Goal: Information Seeking & Learning: Learn about a topic

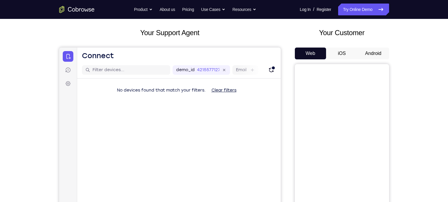
scroll to position [30, 0]
click at [380, 51] on button "Android" at bounding box center [374, 53] width 32 height 12
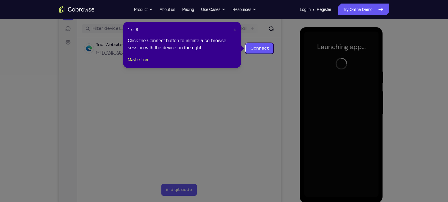
scroll to position [79, 0]
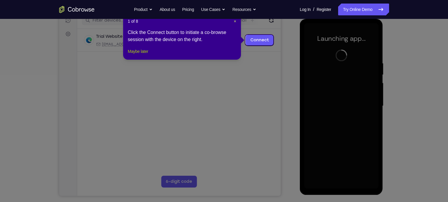
click at [143, 55] on button "Maybe later" at bounding box center [138, 51] width 20 height 7
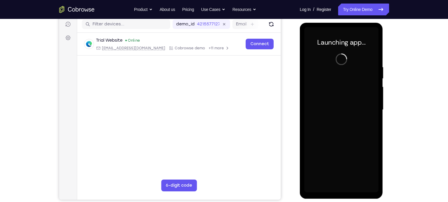
scroll to position [74, 0]
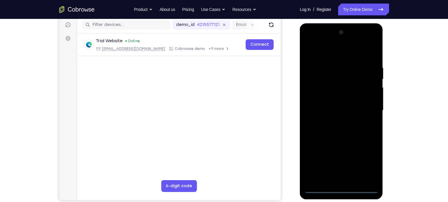
click at [340, 188] on div at bounding box center [341, 110] width 74 height 165
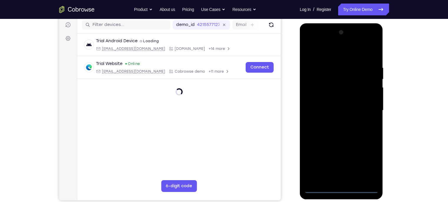
click at [366, 162] on div at bounding box center [341, 110] width 74 height 165
click at [336, 53] on div at bounding box center [341, 110] width 74 height 165
click at [364, 103] on div at bounding box center [341, 110] width 74 height 165
click at [335, 123] on div at bounding box center [341, 110] width 74 height 165
click at [333, 103] on div at bounding box center [341, 110] width 74 height 165
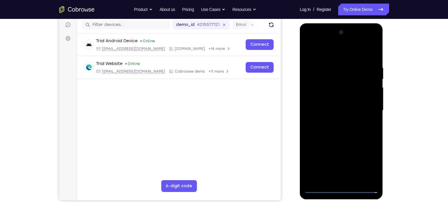
click at [325, 101] on div at bounding box center [341, 110] width 74 height 165
click at [329, 111] on div at bounding box center [341, 110] width 74 height 165
click at [331, 138] on div at bounding box center [341, 110] width 74 height 165
drag, startPoint x: 338, startPoint y: 48, endPoint x: 337, endPoint y: 26, distance: 22.1
click at [337, 26] on div at bounding box center [341, 111] width 83 height 176
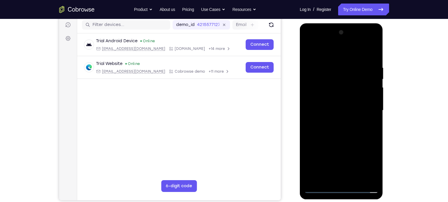
click at [374, 49] on div at bounding box center [341, 110] width 74 height 165
click at [328, 67] on div at bounding box center [341, 110] width 74 height 165
click at [315, 67] on div at bounding box center [341, 110] width 74 height 165
click at [363, 83] on div at bounding box center [341, 110] width 74 height 165
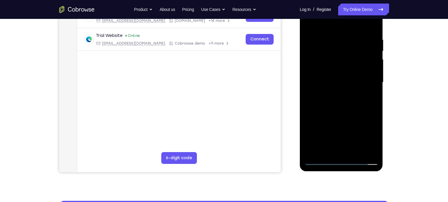
scroll to position [103, 0]
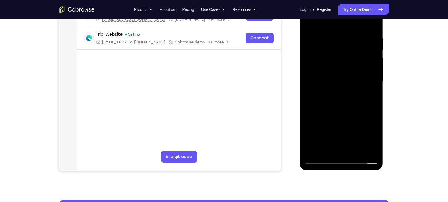
drag, startPoint x: 347, startPoint y: 100, endPoint x: 351, endPoint y: 72, distance: 28.0
click at [351, 72] on div at bounding box center [341, 81] width 74 height 165
click at [353, 151] on div at bounding box center [341, 81] width 74 height 165
click at [341, 113] on div at bounding box center [341, 81] width 74 height 165
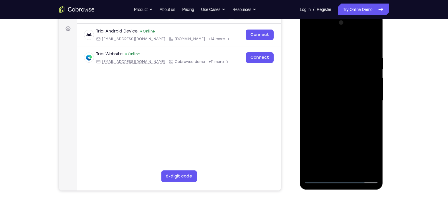
scroll to position [84, 0]
click at [343, 99] on div at bounding box center [341, 100] width 74 height 165
drag, startPoint x: 346, startPoint y: 82, endPoint x: 342, endPoint y: 133, distance: 51.4
click at [342, 133] on div at bounding box center [341, 100] width 74 height 165
drag, startPoint x: 319, startPoint y: 80, endPoint x: 321, endPoint y: 54, distance: 26.6
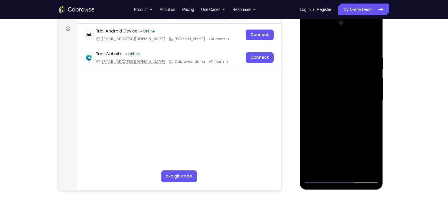
click at [321, 54] on div at bounding box center [341, 100] width 74 height 165
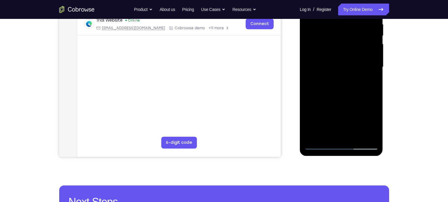
click at [319, 133] on div at bounding box center [341, 66] width 74 height 165
click at [325, 134] on div at bounding box center [341, 66] width 74 height 165
click at [309, 109] on div at bounding box center [341, 66] width 74 height 165
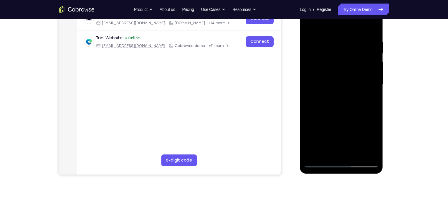
click at [370, 95] on div at bounding box center [341, 84] width 74 height 165
click at [308, 27] on div at bounding box center [341, 84] width 74 height 165
click at [310, 26] on div at bounding box center [341, 84] width 74 height 165
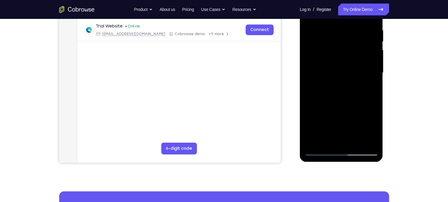
click at [354, 141] on div at bounding box center [341, 72] width 74 height 165
click at [343, 58] on div at bounding box center [341, 72] width 74 height 165
click at [369, 86] on div at bounding box center [341, 72] width 74 height 165
click at [318, 151] on div at bounding box center [341, 72] width 74 height 165
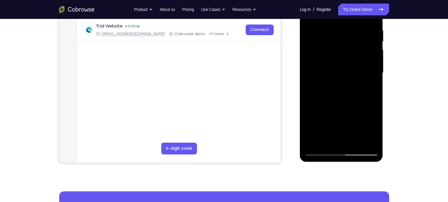
click at [318, 151] on div at bounding box center [341, 72] width 74 height 165
click at [338, 65] on div at bounding box center [341, 72] width 74 height 165
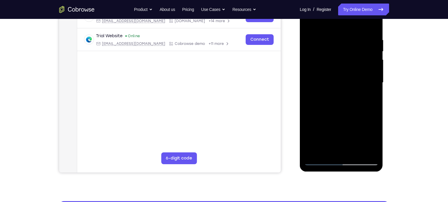
scroll to position [92, 0]
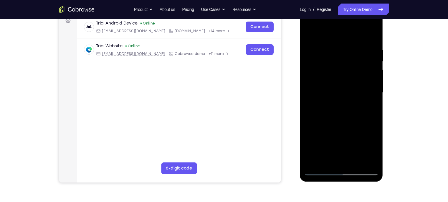
click at [310, 37] on div at bounding box center [341, 92] width 74 height 165
click at [328, 87] on div at bounding box center [341, 92] width 74 height 165
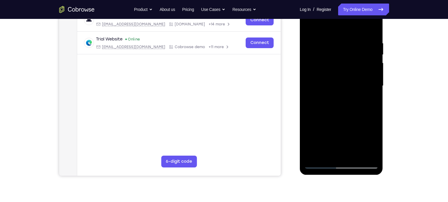
scroll to position [99, 0]
click at [322, 153] on div at bounding box center [341, 85] width 74 height 165
click at [326, 151] on div at bounding box center [341, 85] width 74 height 165
click at [373, 95] on div at bounding box center [341, 85] width 74 height 165
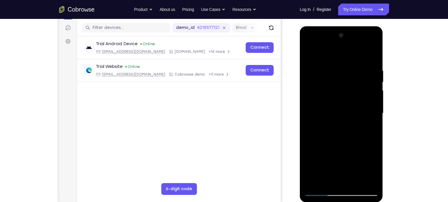
scroll to position [72, 0]
click at [308, 53] on div at bounding box center [341, 112] width 74 height 165
click at [310, 53] on div at bounding box center [341, 112] width 74 height 165
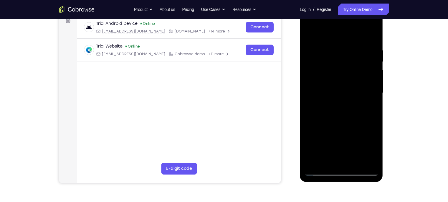
scroll to position [80, 0]
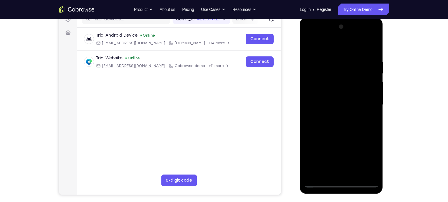
click at [333, 55] on div at bounding box center [341, 104] width 74 height 165
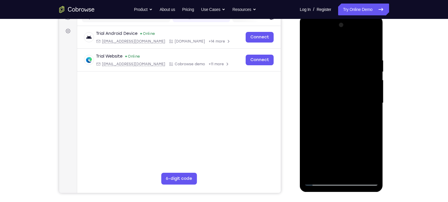
scroll to position [90, 0]
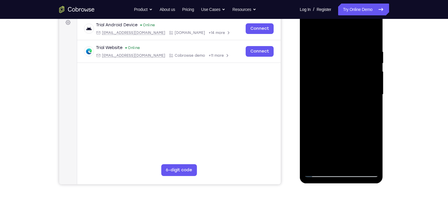
click at [371, 37] on div at bounding box center [341, 94] width 74 height 165
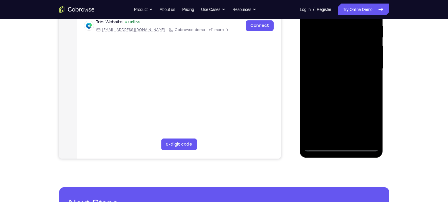
scroll to position [115, 0]
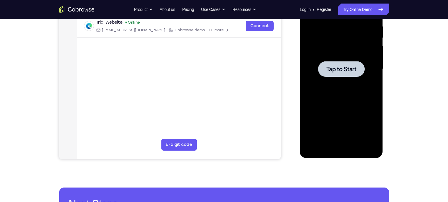
click at [361, 90] on div at bounding box center [341, 68] width 74 height 165
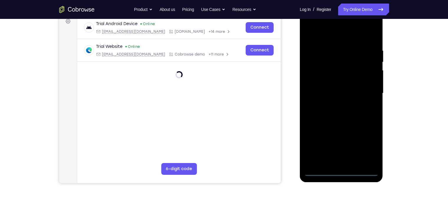
scroll to position [108, 0]
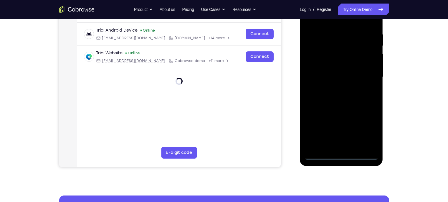
click at [342, 152] on div at bounding box center [341, 76] width 74 height 165
click at [341, 155] on div at bounding box center [341, 76] width 74 height 165
click at [368, 128] on div at bounding box center [341, 76] width 74 height 165
click at [364, 130] on div at bounding box center [341, 76] width 74 height 165
click at [337, 114] on div at bounding box center [341, 76] width 74 height 165
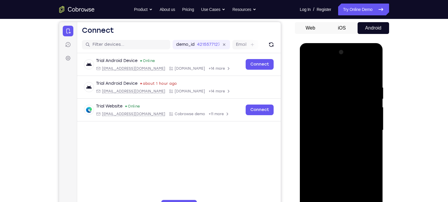
scroll to position [54, 0]
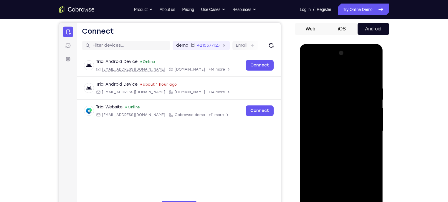
click at [344, 76] on div at bounding box center [341, 130] width 74 height 165
click at [367, 130] on div at bounding box center [341, 130] width 74 height 165
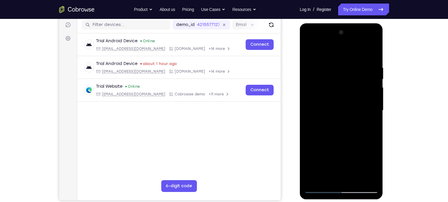
scroll to position [75, 0]
click at [336, 123] on div at bounding box center [341, 109] width 74 height 165
click at [327, 105] on div at bounding box center [341, 109] width 74 height 165
click at [323, 100] on div at bounding box center [341, 109] width 74 height 165
click at [334, 113] on div at bounding box center [341, 109] width 74 height 165
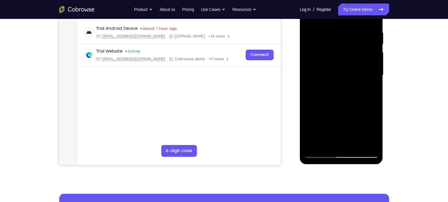
scroll to position [110, 0]
click at [345, 104] on div at bounding box center [341, 74] width 74 height 165
click at [356, 145] on div at bounding box center [341, 74] width 74 height 165
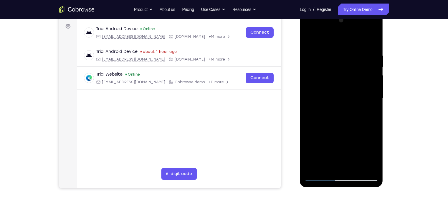
drag, startPoint x: 333, startPoint y: 36, endPoint x: 332, endPoint y: 8, distance: 27.7
click at [332, 11] on html "Online web based iOS Simulators and Android Emulators. Run iPhone, iPad, Mobile…" at bounding box center [342, 99] width 84 height 177
click at [333, 129] on div at bounding box center [341, 98] width 74 height 165
click at [311, 36] on div at bounding box center [341, 98] width 74 height 165
click at [374, 38] on div at bounding box center [341, 98] width 74 height 165
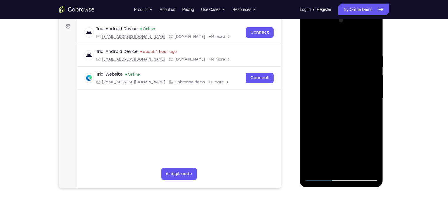
drag, startPoint x: 330, startPoint y: 113, endPoint x: 332, endPoint y: 100, distance: 12.5
click at [332, 100] on div at bounding box center [341, 98] width 74 height 165
drag, startPoint x: 324, startPoint y: 120, endPoint x: 333, endPoint y: 89, distance: 32.3
click at [333, 89] on div at bounding box center [341, 98] width 74 height 165
drag, startPoint x: 328, startPoint y: 115, endPoint x: 331, endPoint y: 87, distance: 29.0
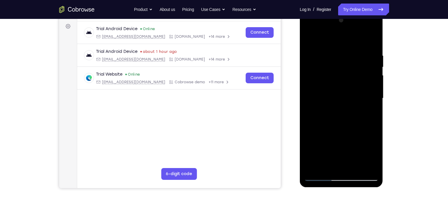
click at [331, 87] on div at bounding box center [341, 98] width 74 height 165
drag, startPoint x: 339, startPoint y: 126, endPoint x: 340, endPoint y: 83, distance: 43.3
click at [340, 83] on div at bounding box center [341, 98] width 74 height 165
drag, startPoint x: 326, startPoint y: 96, endPoint x: 329, endPoint y: 167, distance: 71.4
click at [329, 167] on div at bounding box center [341, 98] width 74 height 165
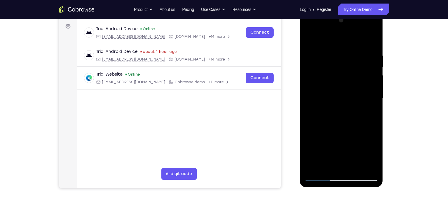
drag, startPoint x: 336, startPoint y: 89, endPoint x: 342, endPoint y: 133, distance: 44.9
click at [342, 133] on div at bounding box center [341, 98] width 74 height 165
click at [310, 39] on div at bounding box center [341, 98] width 74 height 165
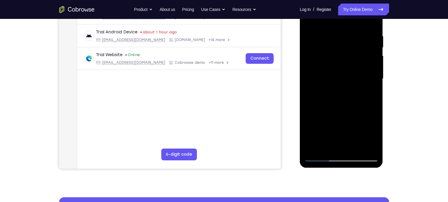
scroll to position [106, 0]
click at [354, 147] on div at bounding box center [341, 78] width 74 height 165
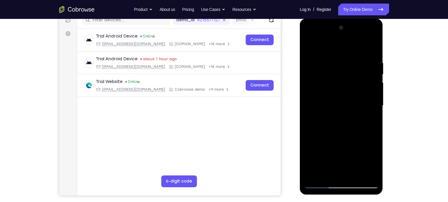
scroll to position [79, 0]
click at [322, 102] on div at bounding box center [341, 105] width 74 height 165
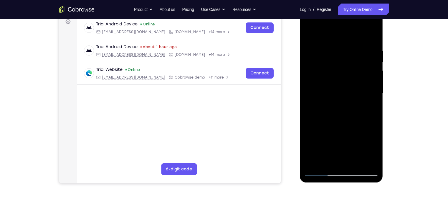
click at [323, 158] on div at bounding box center [341, 93] width 74 height 165
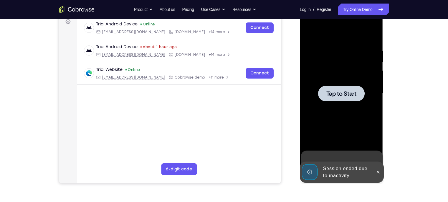
click at [330, 117] on div at bounding box center [341, 93] width 74 height 165
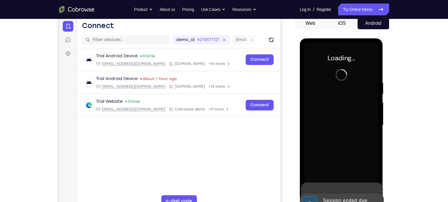
scroll to position [68, 0]
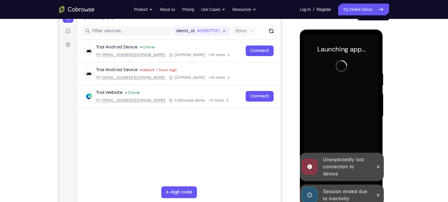
click at [343, 196] on div "Session ended due to inactivity" at bounding box center [347, 194] width 52 height 19
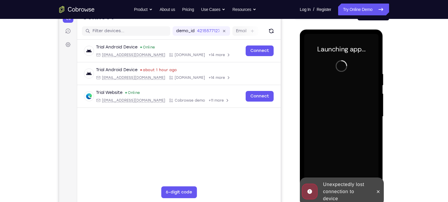
click at [337, 162] on div "Online web based iOS Simulators and Android Emulators. Run iPhone, iPad, Mobile…" at bounding box center [342, 117] width 84 height 177
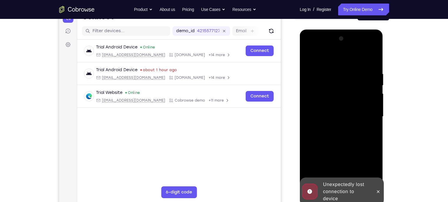
click at [333, 177] on div "Unexpectedly lost connection to device" at bounding box center [342, 191] width 84 height 28
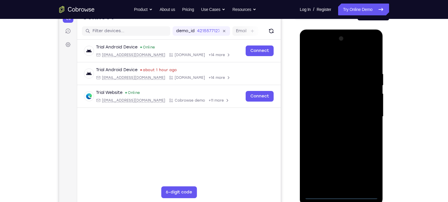
scroll to position [107, 0]
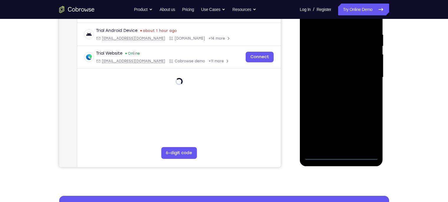
click at [340, 154] on div at bounding box center [341, 77] width 74 height 165
click at [343, 154] on div at bounding box center [341, 77] width 74 height 165
click at [339, 156] on div at bounding box center [341, 77] width 74 height 165
click at [341, 155] on div at bounding box center [341, 77] width 74 height 165
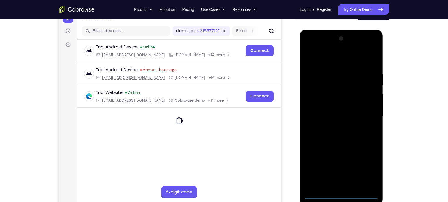
click at [340, 194] on div at bounding box center [341, 116] width 74 height 165
click at [340, 195] on div at bounding box center [341, 116] width 74 height 165
click at [368, 167] on div at bounding box center [341, 116] width 74 height 165
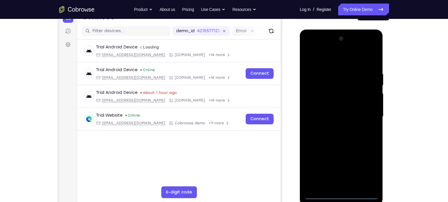
click at [368, 166] on div at bounding box center [341, 116] width 74 height 165
click at [368, 171] on div at bounding box center [341, 116] width 74 height 165
click at [368, 169] on div at bounding box center [341, 116] width 74 height 165
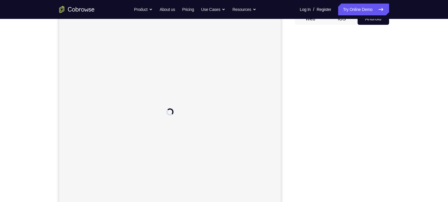
scroll to position [64, 0]
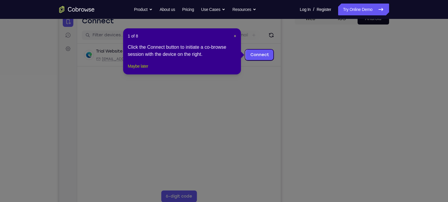
click at [147, 70] on button "Maybe later" at bounding box center [138, 65] width 20 height 7
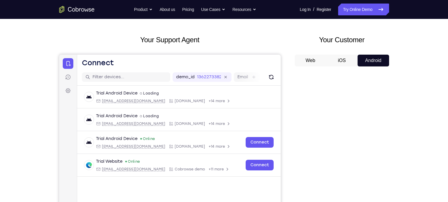
scroll to position [21, 0]
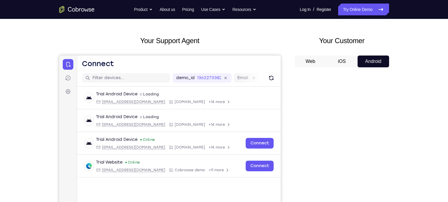
click at [153, 19] on div "Your Support Agent Your Customer Web iOS Android Next Steps We’d be happy to gi…" at bounding box center [224, 192] width 377 height 389
click at [110, 38] on h2 "Your Support Agent" at bounding box center [170, 40] width 222 height 11
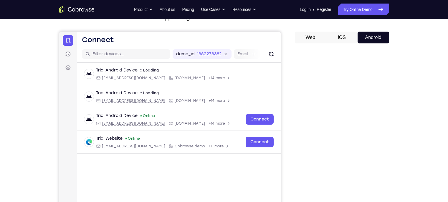
scroll to position [45, 0]
click at [172, 58] on button "iOS" at bounding box center [104, 61] width 135 height 6
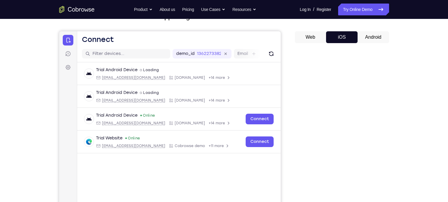
click at [100, 59] on button "Android" at bounding box center [90, 61] width 19 height 5
click at [276, 52] on div "demo_id 1362273382 1362273382 Email User ID Device ID Device name" at bounding box center [179, 53] width 204 height 17
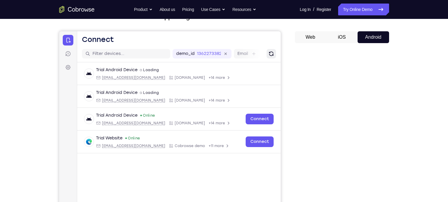
click at [269, 53] on icon "Refresh" at bounding box center [271, 54] width 4 height 4
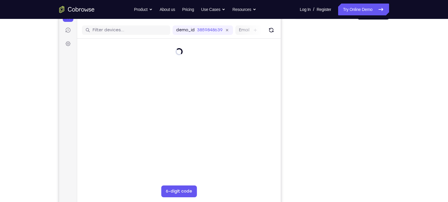
scroll to position [73, 0]
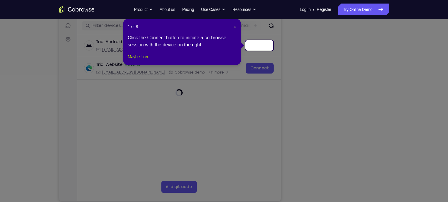
click at [148, 60] on button "Maybe later" at bounding box center [138, 56] width 20 height 7
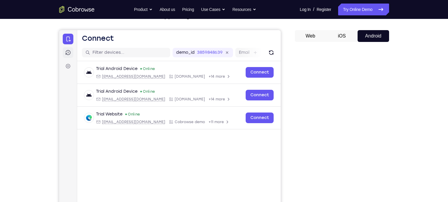
scroll to position [0, 0]
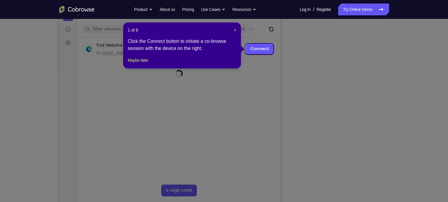
scroll to position [73, 0]
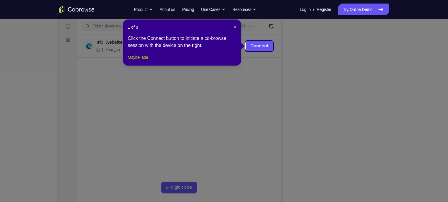
click at [140, 61] on button "Maybe later" at bounding box center [138, 57] width 20 height 7
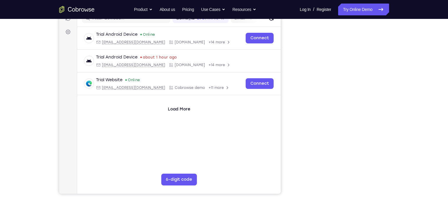
scroll to position [78, 0]
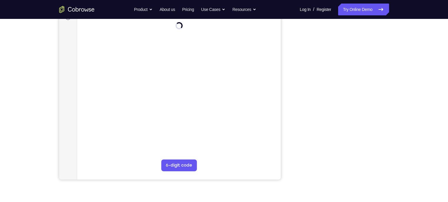
scroll to position [77, 0]
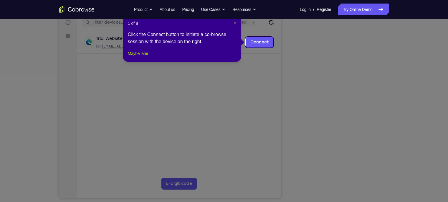
click at [138, 57] on button "Maybe later" at bounding box center [138, 53] width 20 height 7
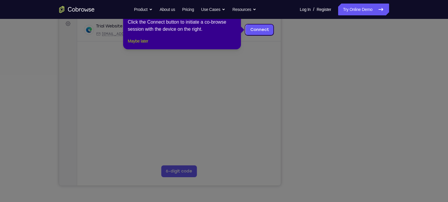
click at [138, 44] on button "Maybe later" at bounding box center [138, 40] width 20 height 7
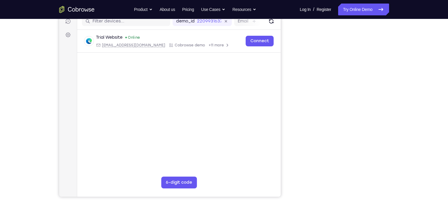
scroll to position [77, 0]
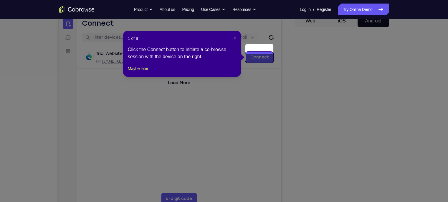
scroll to position [76, 0]
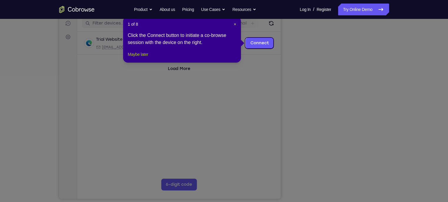
drag, startPoint x: 141, startPoint y: 59, endPoint x: 90, endPoint y: 58, distance: 51.0
click at [141, 58] on button "Maybe later" at bounding box center [138, 54] width 20 height 7
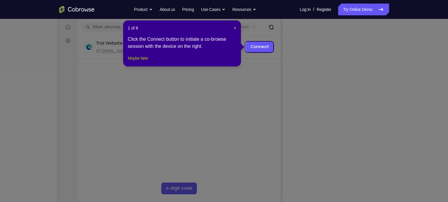
click at [143, 62] on button "Maybe later" at bounding box center [138, 58] width 20 height 7
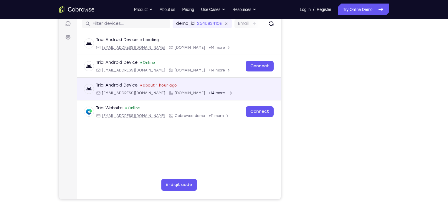
scroll to position [77, 0]
